Goal: Find contact information: Find contact information

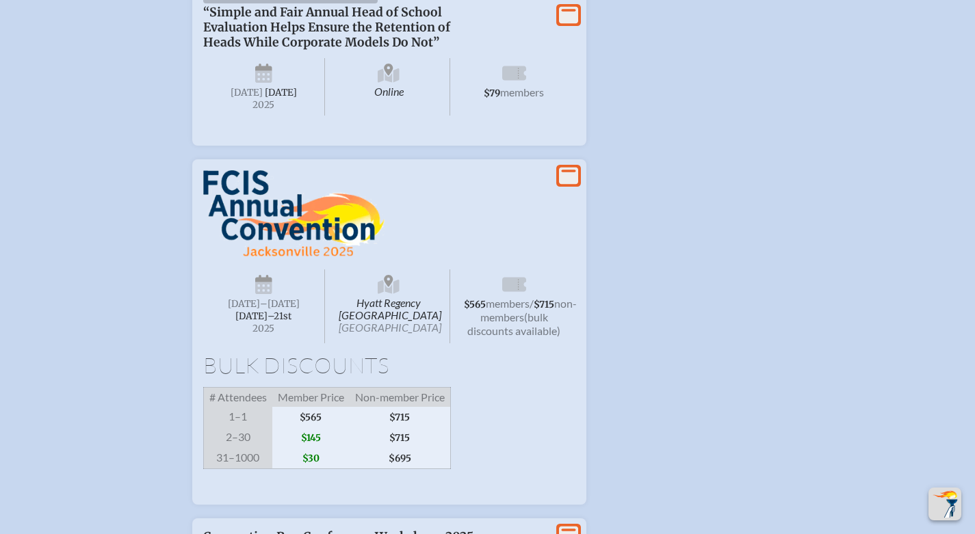
scroll to position [1488, 0]
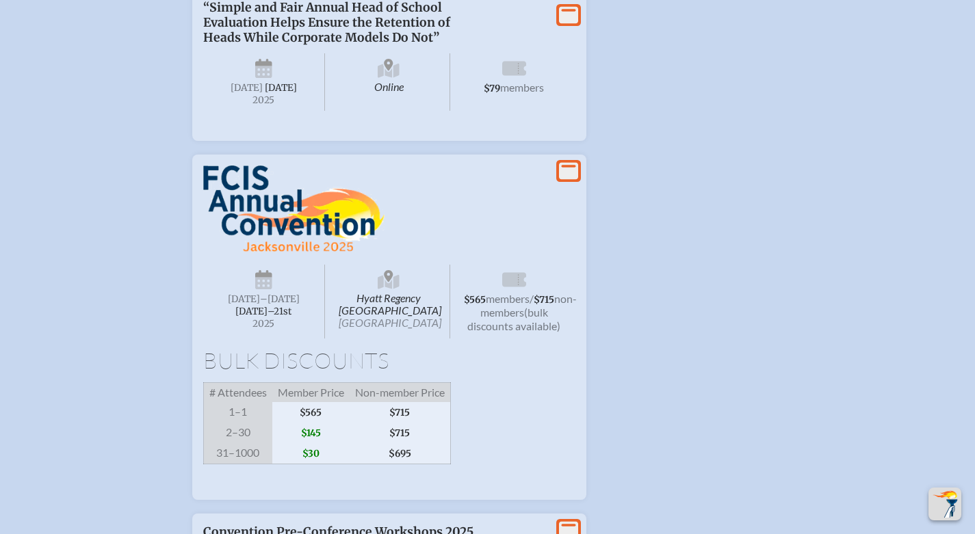
click at [274, 317] on span "[DATE]–⁠21st" at bounding box center [263, 312] width 56 height 12
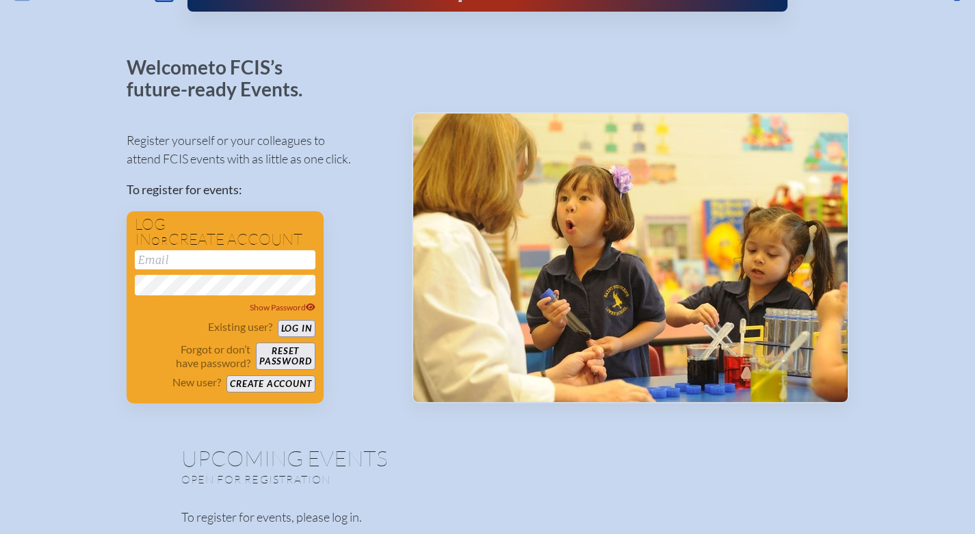
scroll to position [0, 0]
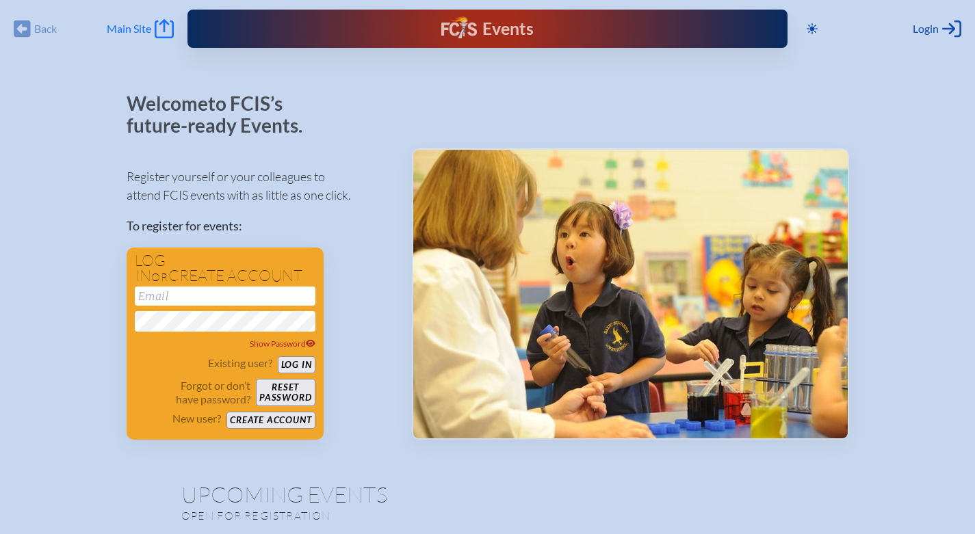
click at [146, 24] on span "Main Site" at bounding box center [129, 29] width 44 height 14
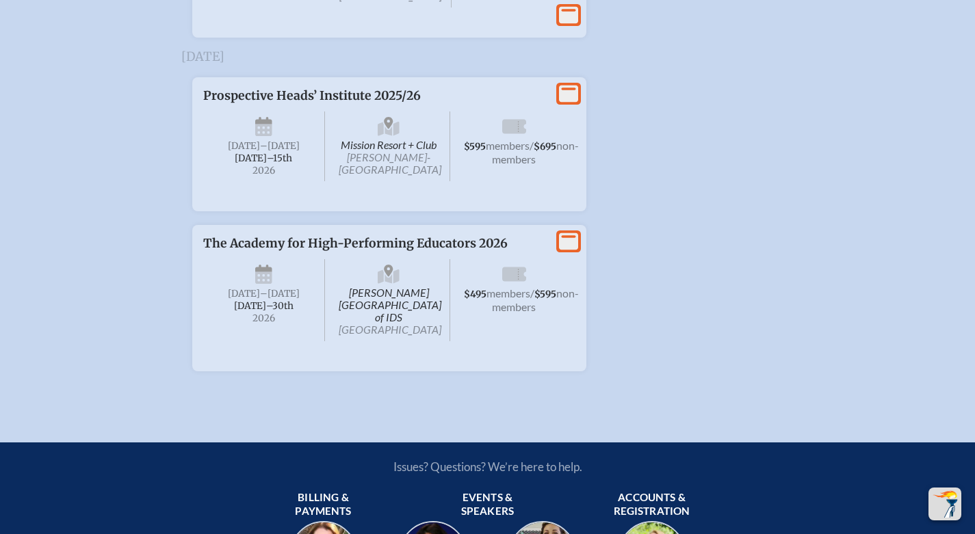
scroll to position [2804, 0]
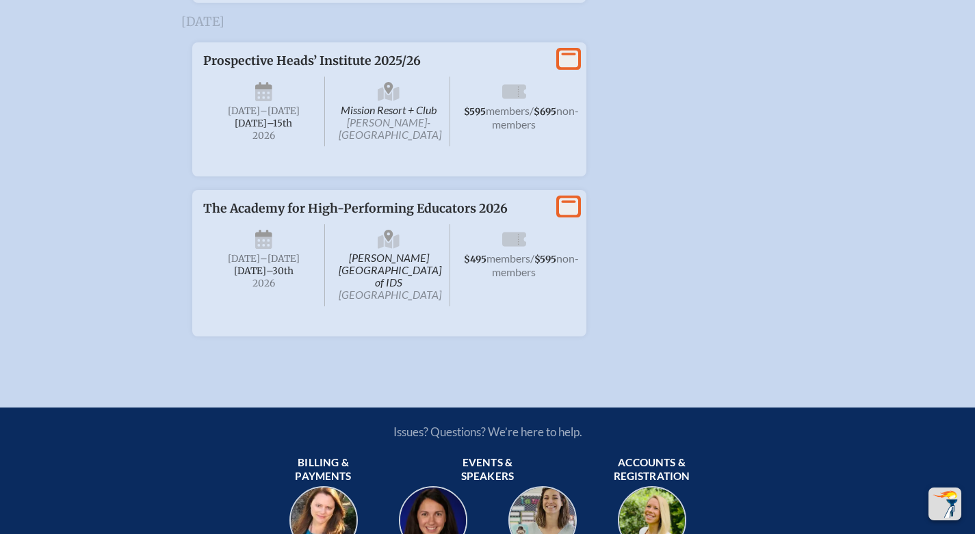
click at [290, 277] on span "[DATE]–⁠30th" at bounding box center [264, 271] width 60 height 12
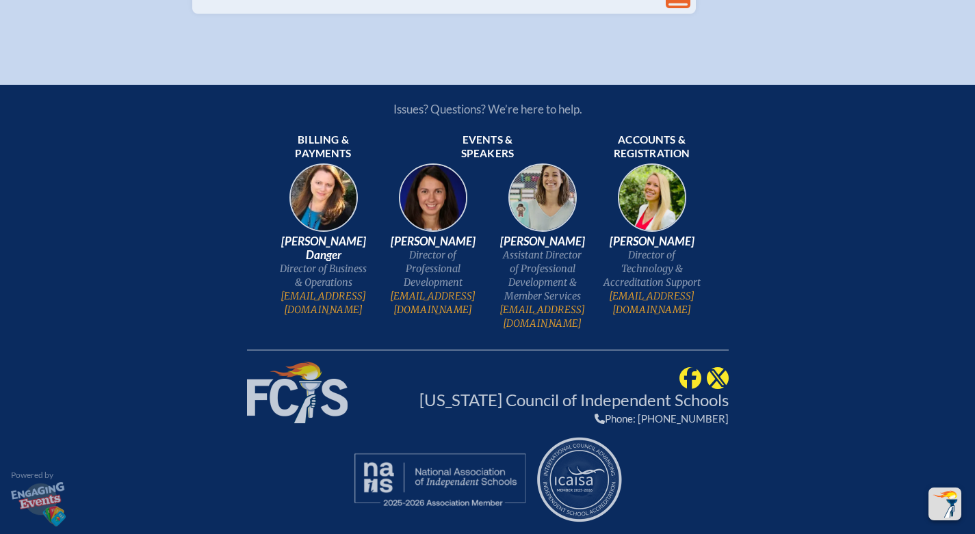
scroll to position [3421, 0]
drag, startPoint x: 372, startPoint y: 295, endPoint x: 282, endPoint y: 298, distance: 90.4
click at [282, 298] on ul "Billing & payments [PERSON_NAME] Danger Director of Business & Operations [EMAI…" at bounding box center [488, 229] width 482 height 203
copy link "[EMAIL_ADDRESS][DOMAIN_NAME]"
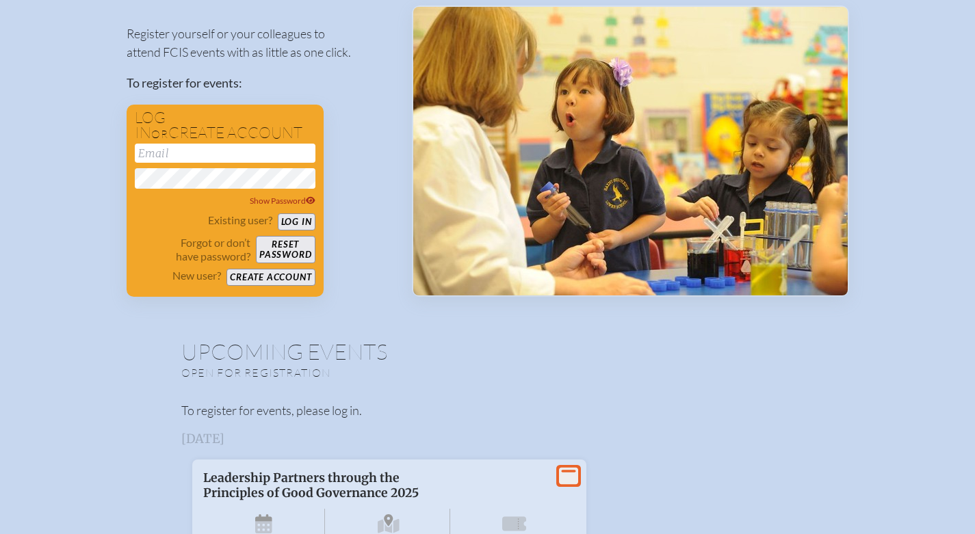
scroll to position [0, 0]
